Goal: Information Seeking & Learning: Understand process/instructions

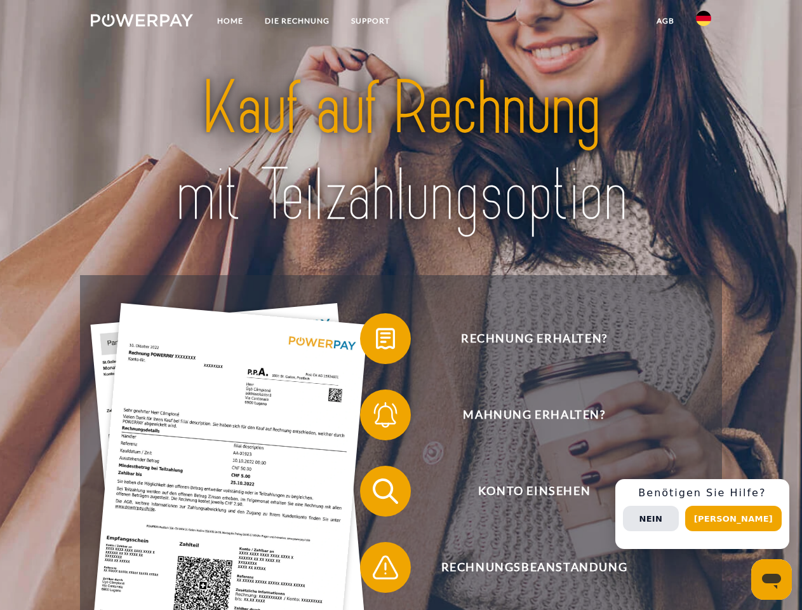
click at [142, 22] on img at bounding box center [142, 20] width 102 height 13
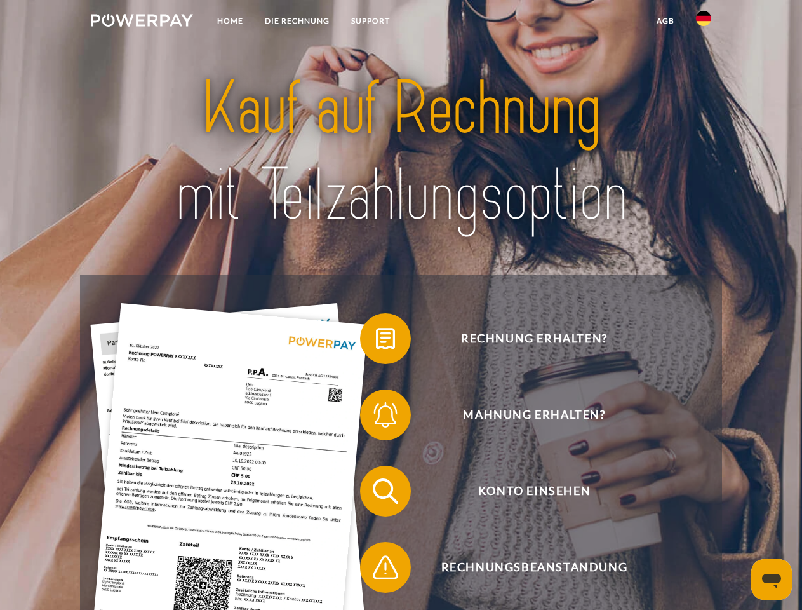
click at [703, 22] on img at bounding box center [703, 18] width 15 height 15
click at [665, 21] on link "agb" at bounding box center [665, 21] width 39 height 23
click at [376, 341] on span at bounding box center [366, 338] width 63 height 63
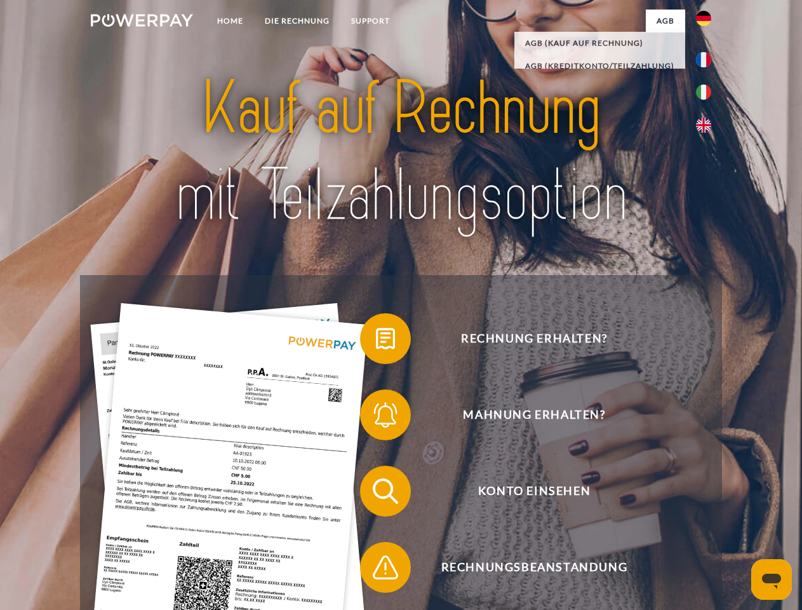
click at [376, 417] on span at bounding box center [366, 414] width 63 height 63
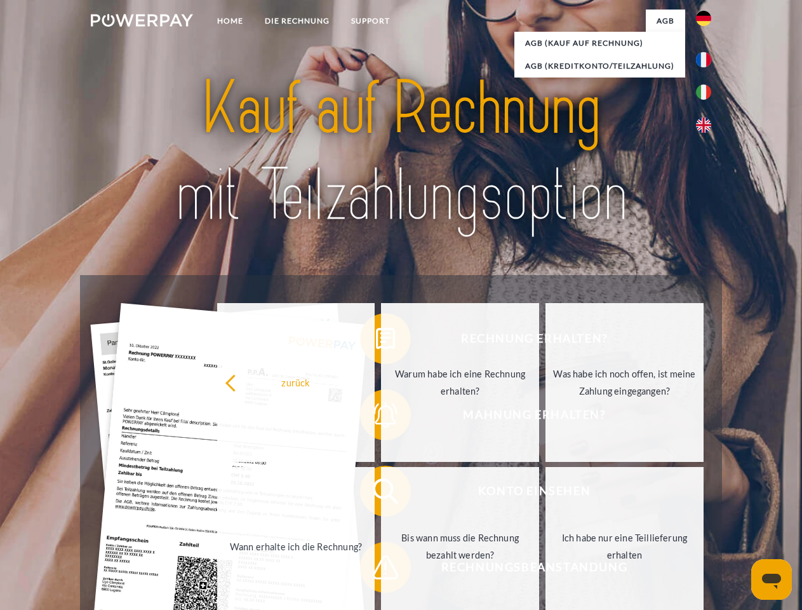
click at [381, 493] on link "Bis wann muss die Rechnung bezahlt werden?" at bounding box center [460, 546] width 158 height 159
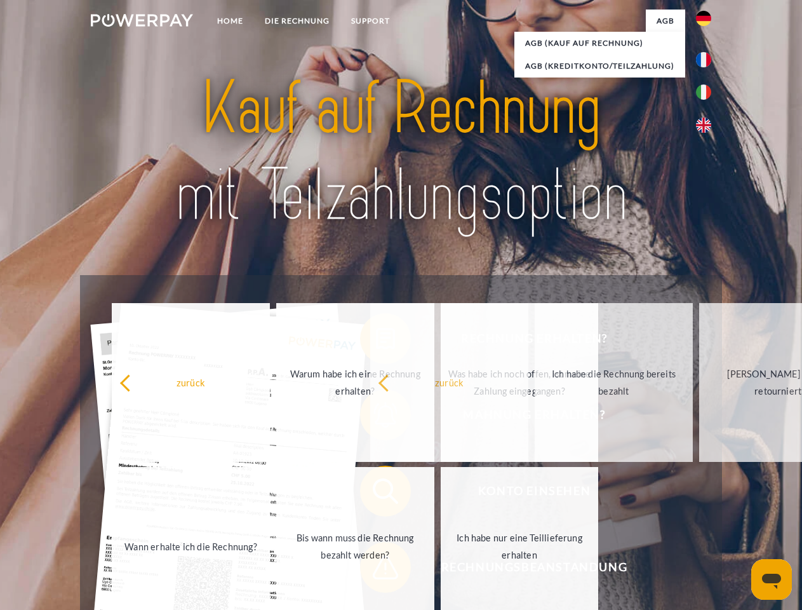
click at [376, 570] on div "Rechnung erhalten? Mahnung erhalten? Konto einsehen" at bounding box center [400, 529] width 641 height 508
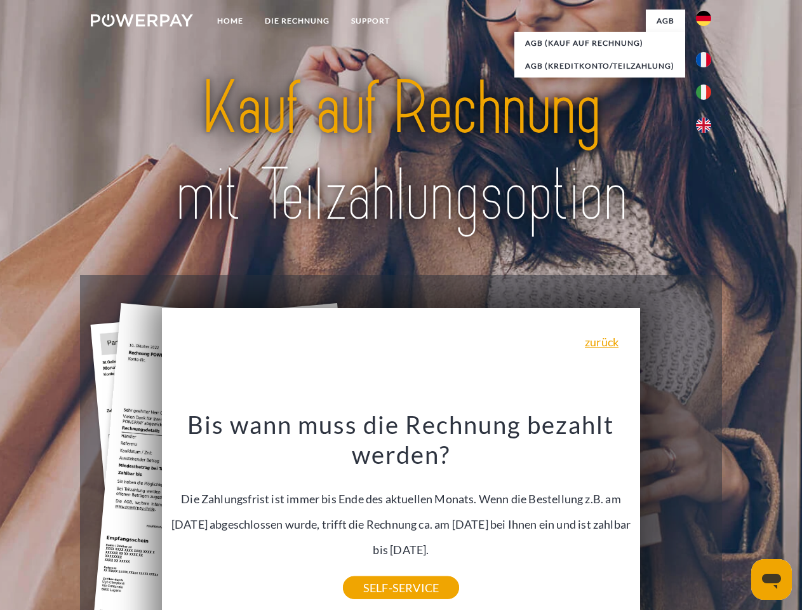
click at [707, 514] on div "Rechnung erhalten? Mahnung erhalten? Konto einsehen" at bounding box center [400, 529] width 641 height 508
click at [676, 516] on span "Konto einsehen" at bounding box center [533, 490] width 311 height 51
click at [738, 518] on header "Home DIE RECHNUNG SUPPORT" at bounding box center [401, 438] width 802 height 877
